Goal: Find specific page/section: Find specific page/section

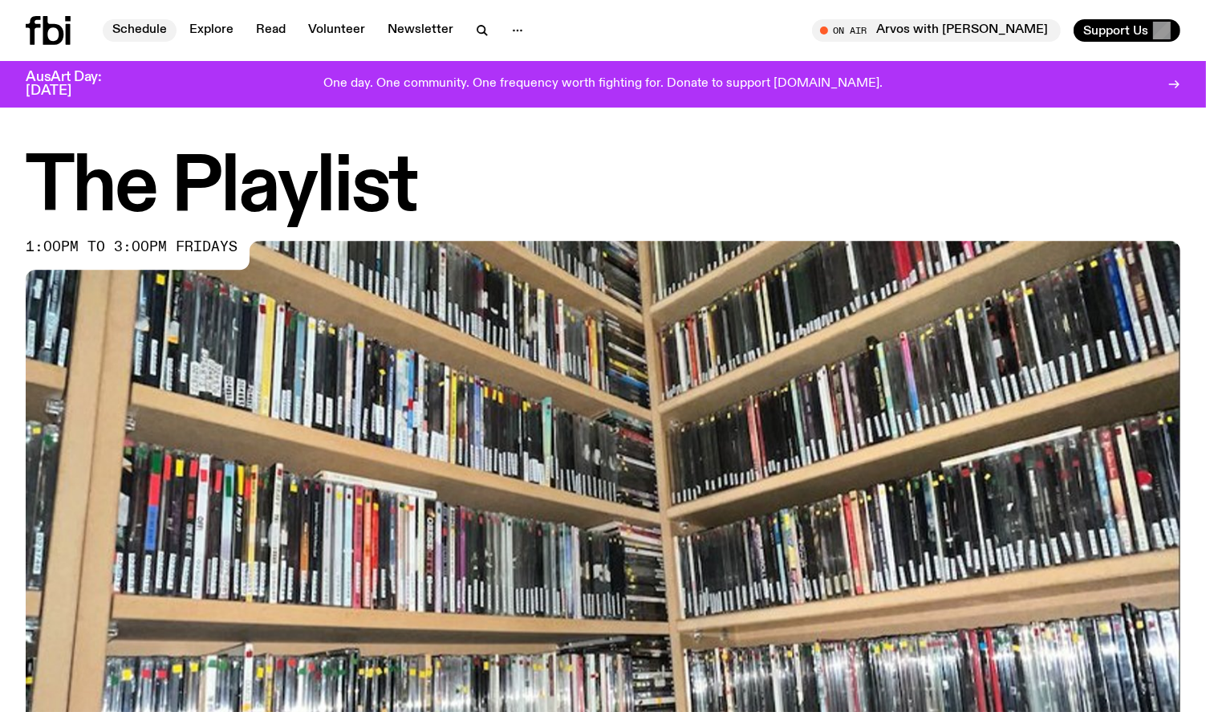
click at [142, 28] on link "Schedule" at bounding box center [140, 30] width 74 height 22
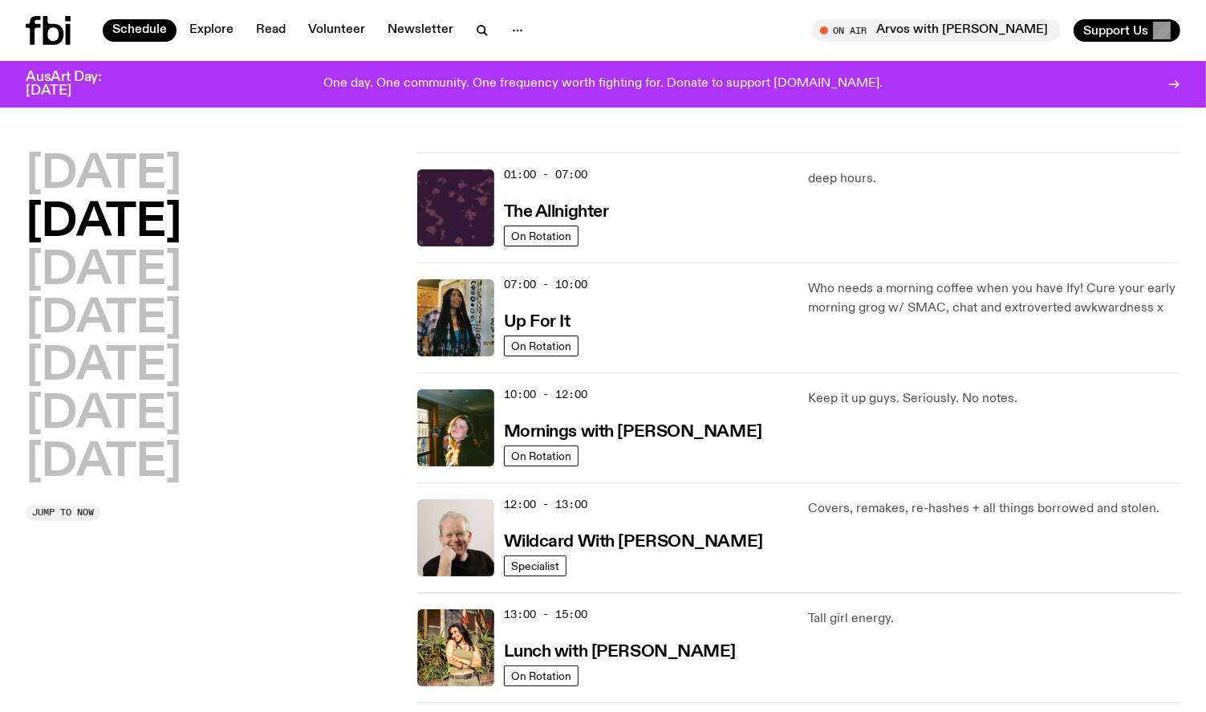
click at [79, 232] on h2 "[DATE]" at bounding box center [104, 223] width 156 height 45
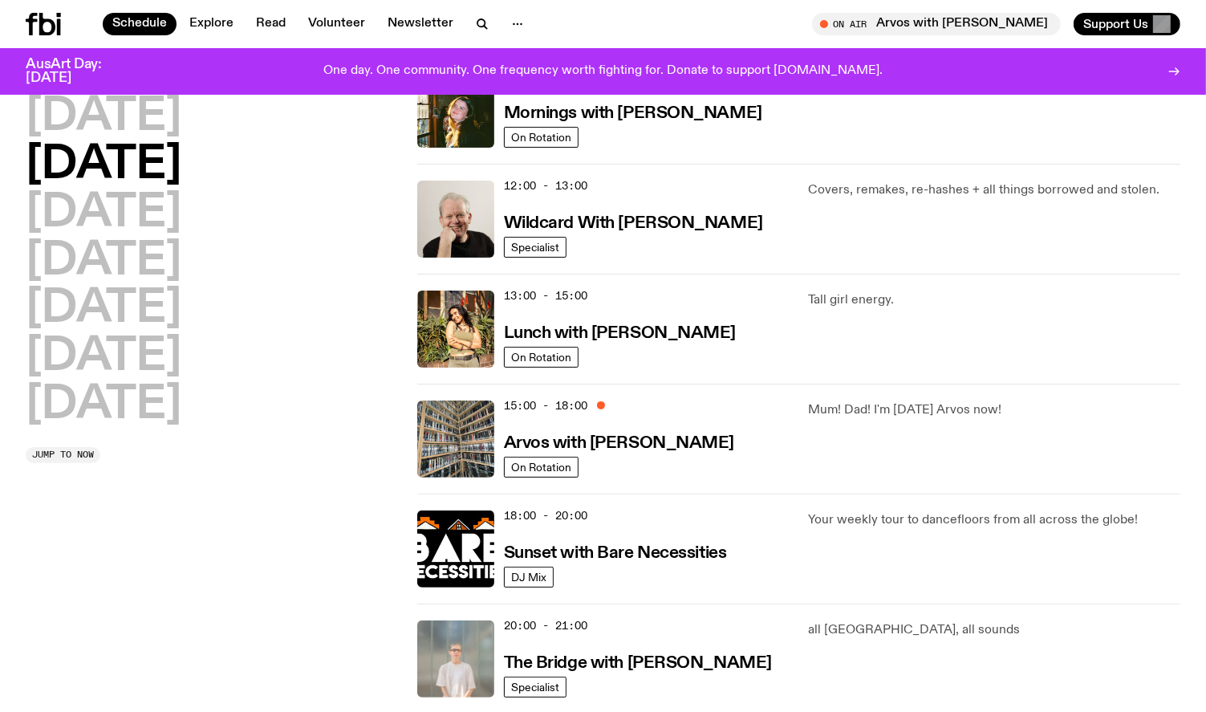
scroll to position [321, 0]
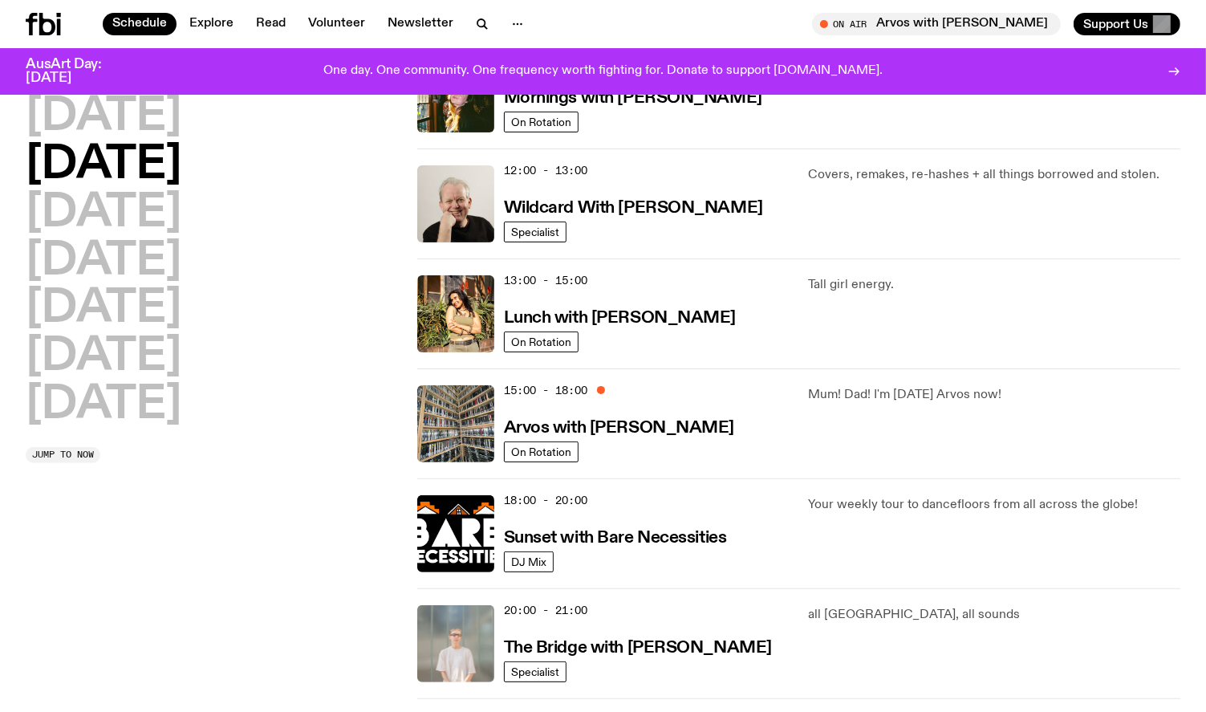
click at [666, 390] on div "15:00 - 18:00 Arvos with [PERSON_NAME]" at bounding box center [647, 423] width 286 height 77
click at [469, 424] on img at bounding box center [455, 423] width 77 height 77
